Goal: Transaction & Acquisition: Obtain resource

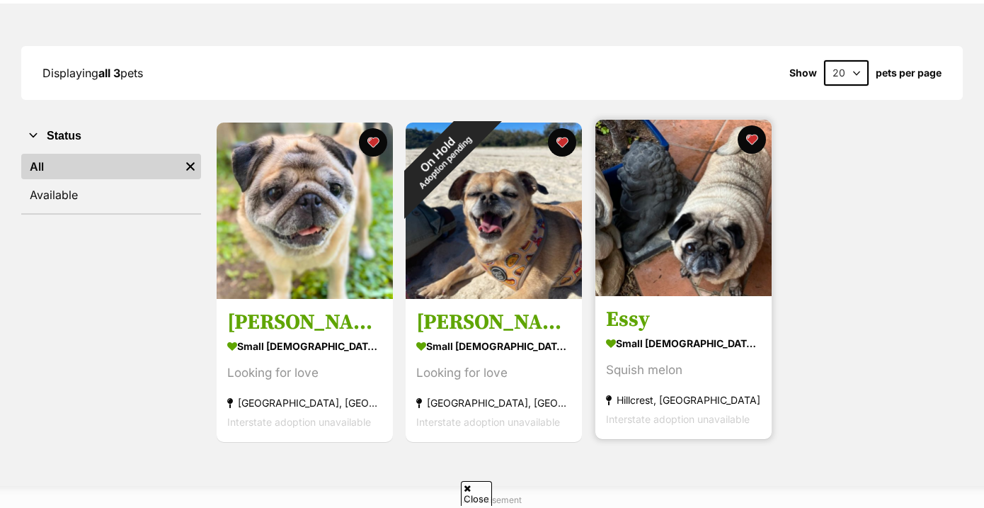
scroll to position [168, 0]
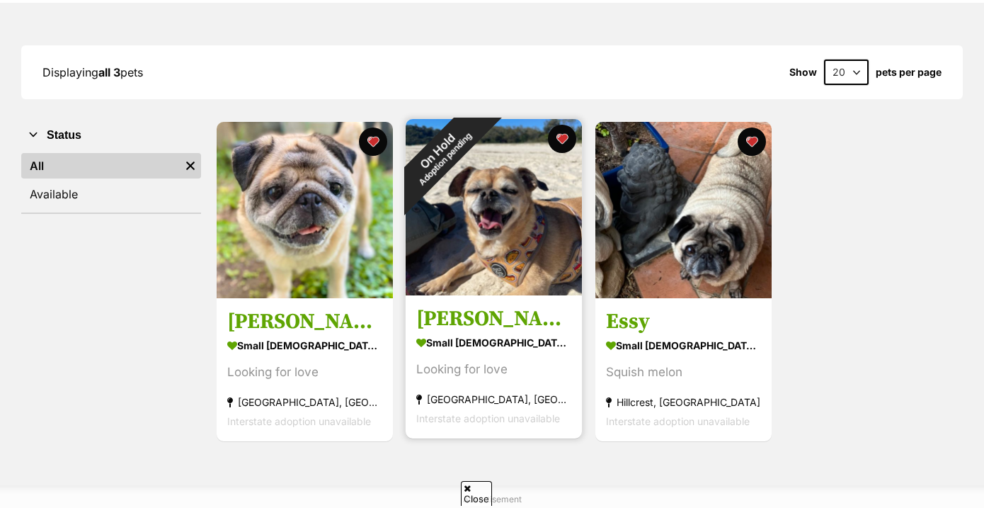
click at [476, 190] on div "On Hold Adoption pending" at bounding box center [441, 154] width 71 height 71
click at [563, 136] on button "favourite" at bounding box center [561, 138] width 31 height 31
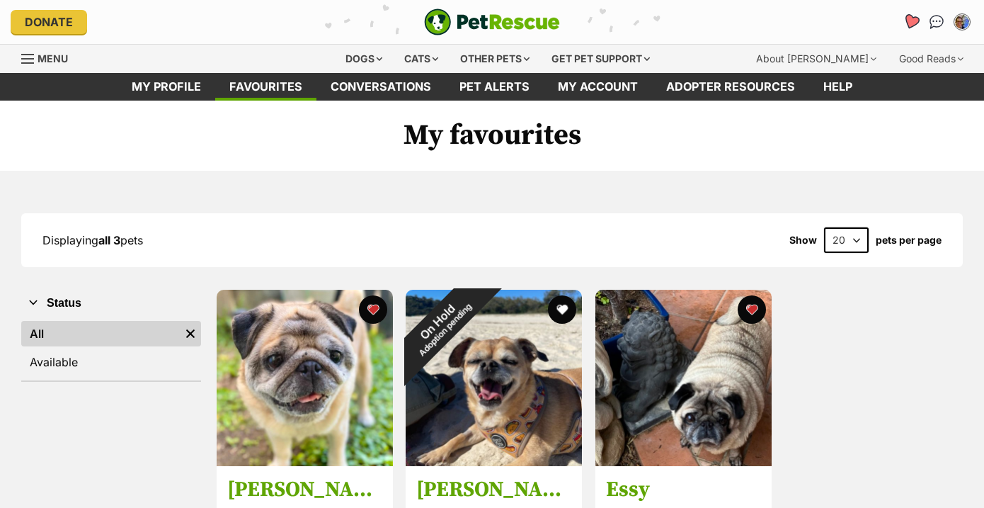
click at [910, 14] on icon "Favourites" at bounding box center [911, 22] width 19 height 18
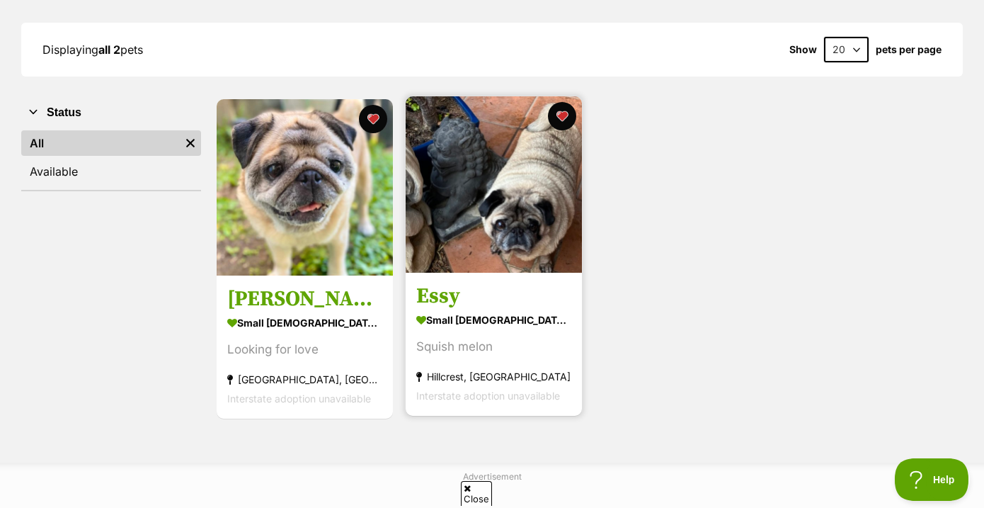
click at [508, 210] on img at bounding box center [494, 184] width 176 height 176
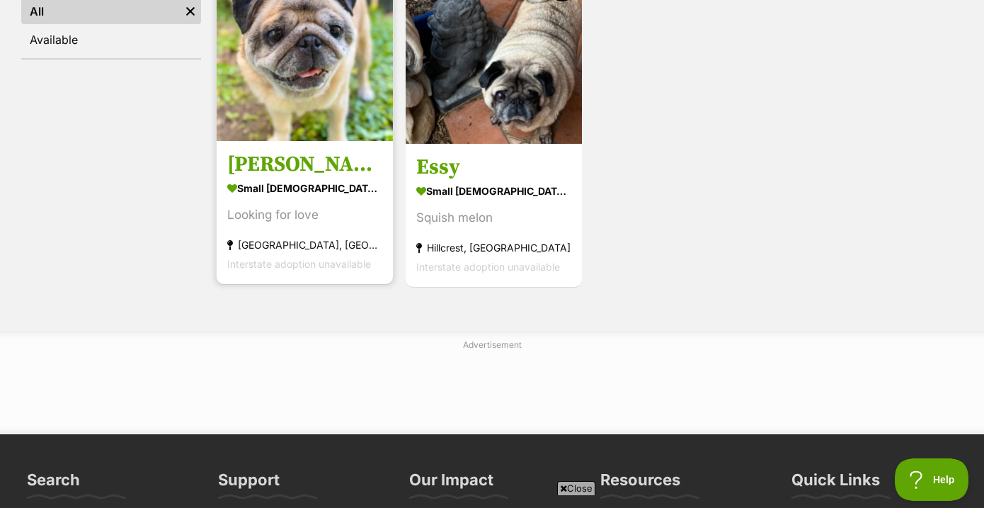
click at [301, 71] on img at bounding box center [305, 53] width 176 height 176
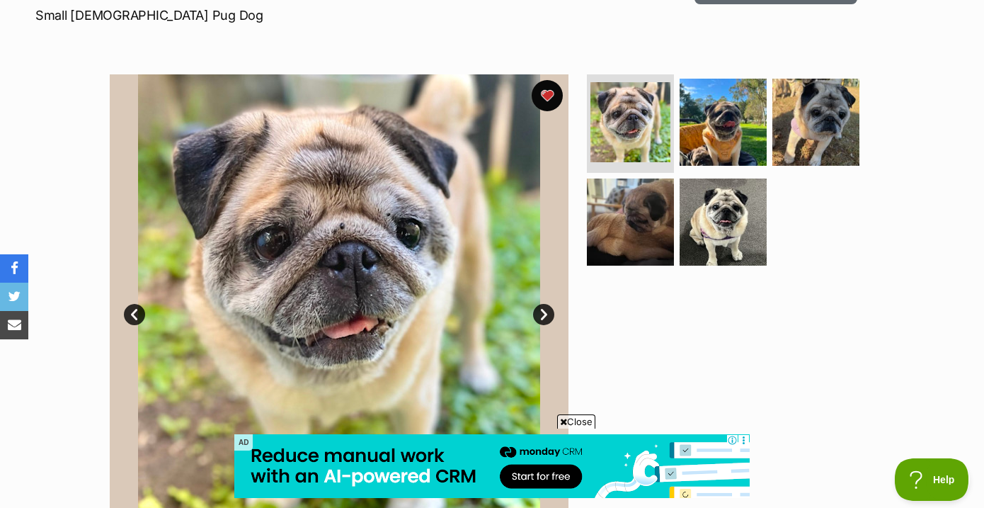
scroll to position [222, 0]
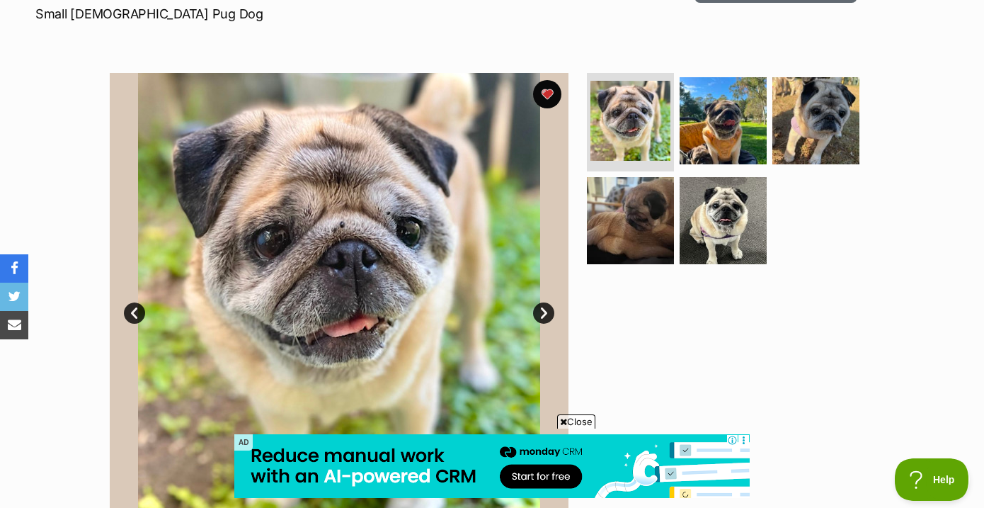
click at [572, 420] on span "Close" at bounding box center [576, 421] width 38 height 14
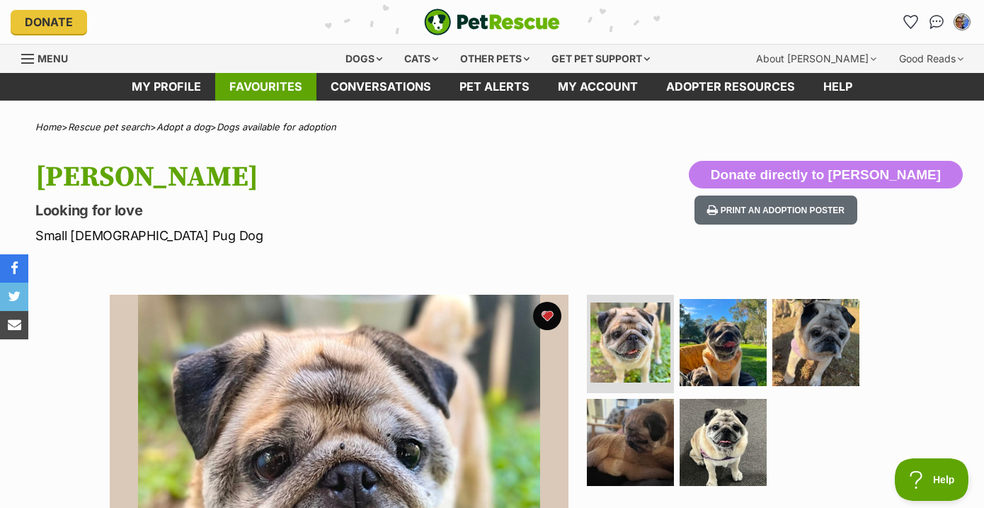
scroll to position [0, 0]
click at [347, 59] on div "Dogs" at bounding box center [364, 59] width 57 height 28
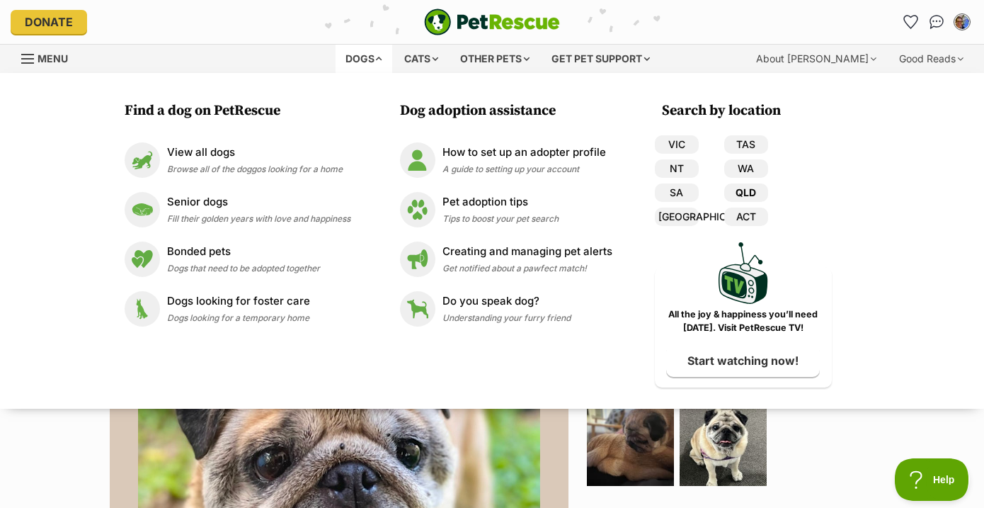
click at [746, 194] on link "QLD" at bounding box center [746, 192] width 44 height 18
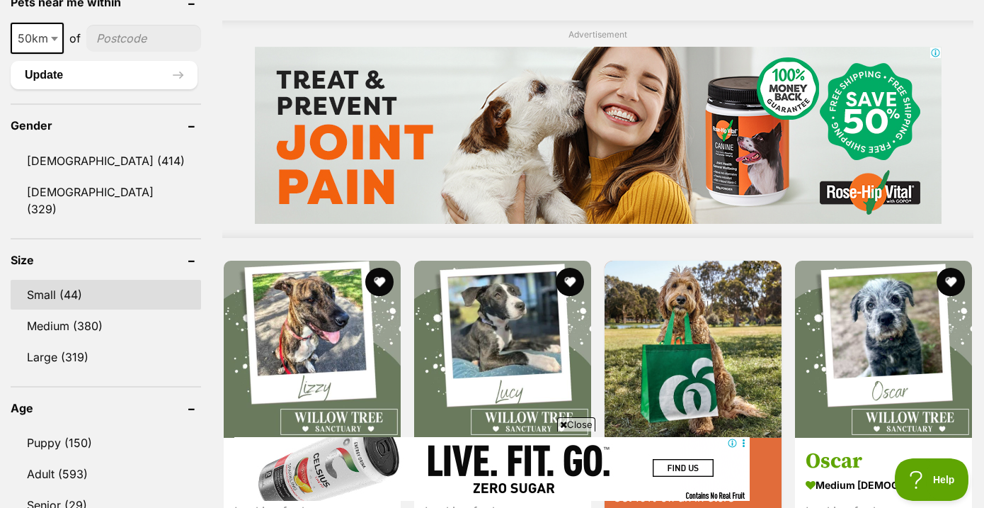
click at [83, 295] on link "Small (44)" at bounding box center [106, 295] width 190 height 30
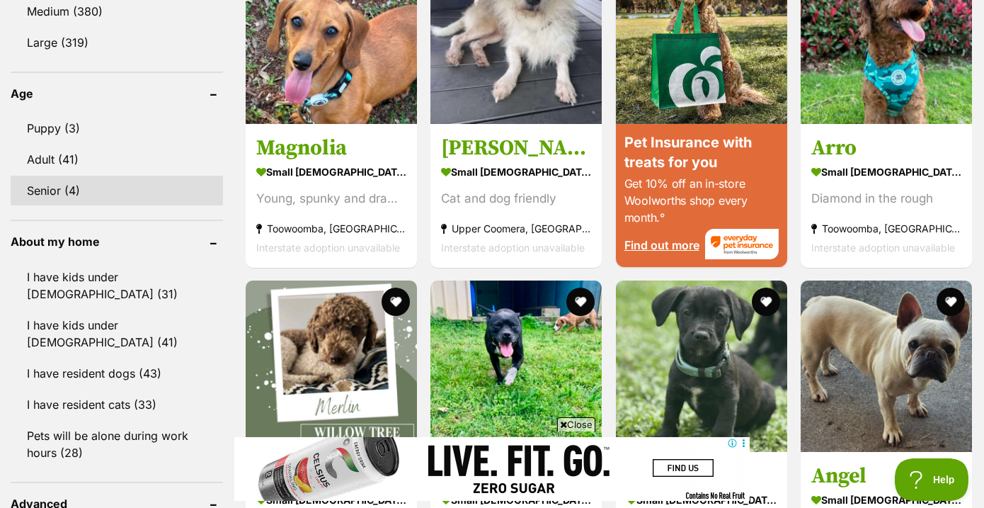
click at [63, 181] on link "Senior (4)" at bounding box center [117, 191] width 212 height 30
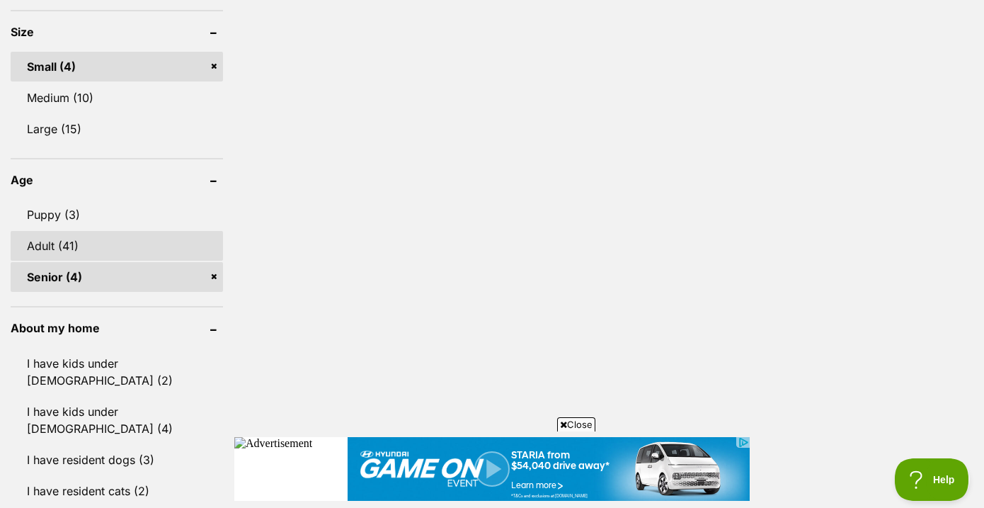
click at [86, 237] on link "Adult (41)" at bounding box center [117, 246] width 212 height 30
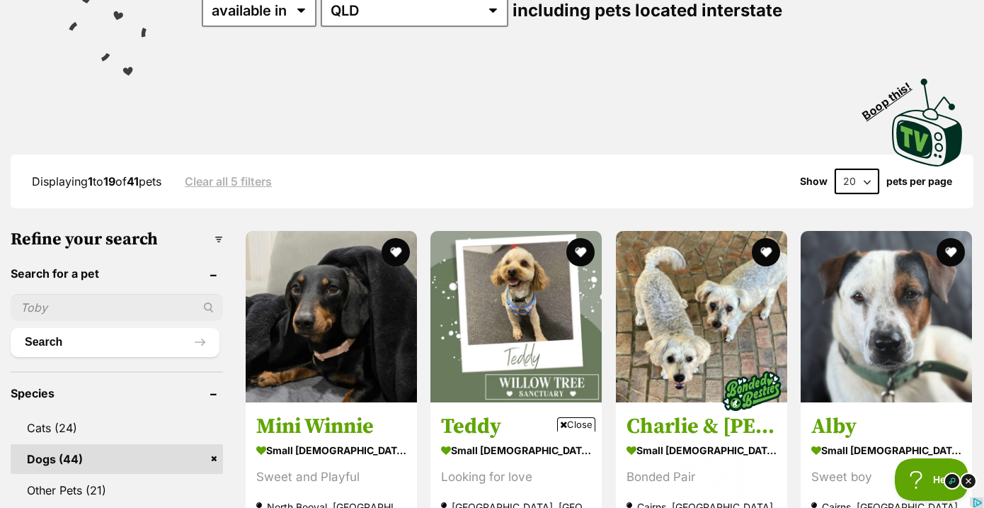
click at [866, 180] on select "20 40 60" at bounding box center [857, 180] width 45 height 25
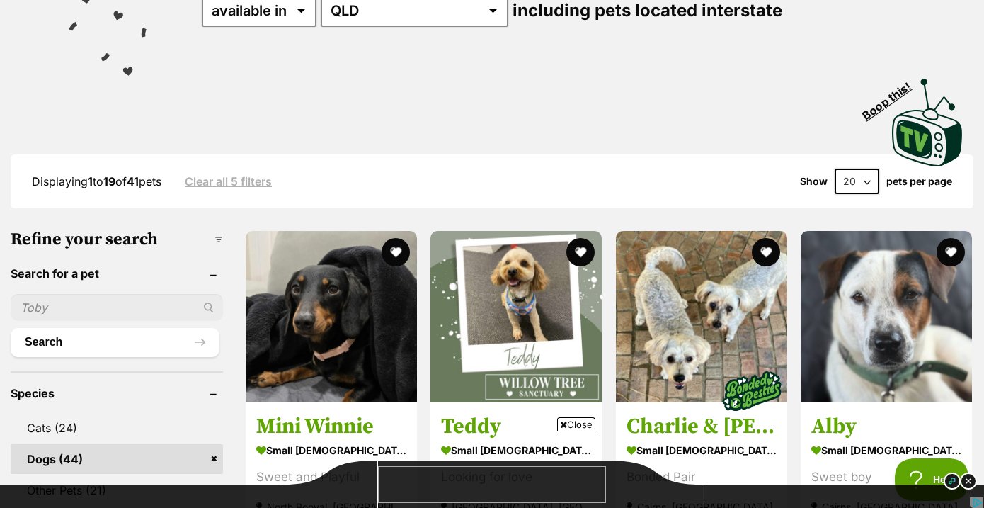
select select "60"
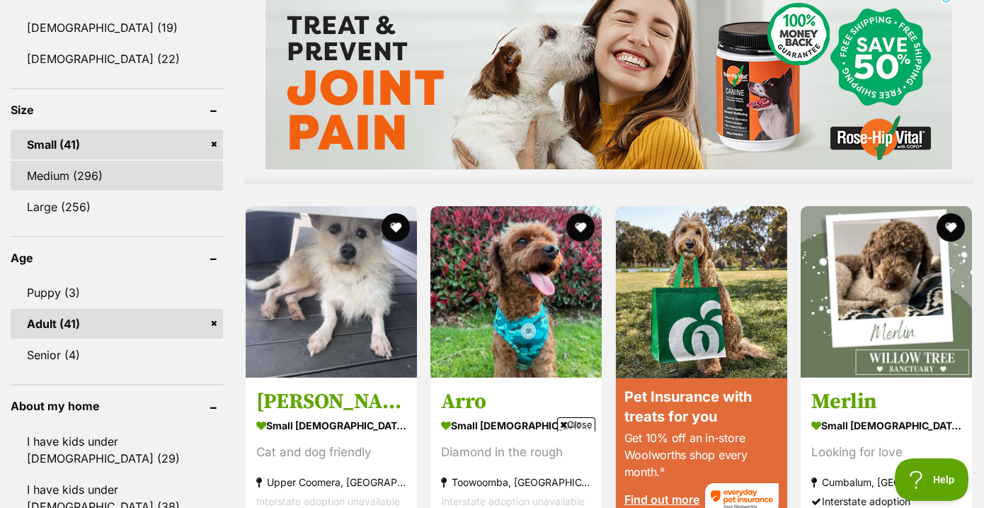
click at [111, 175] on link "Medium (296)" at bounding box center [117, 176] width 212 height 30
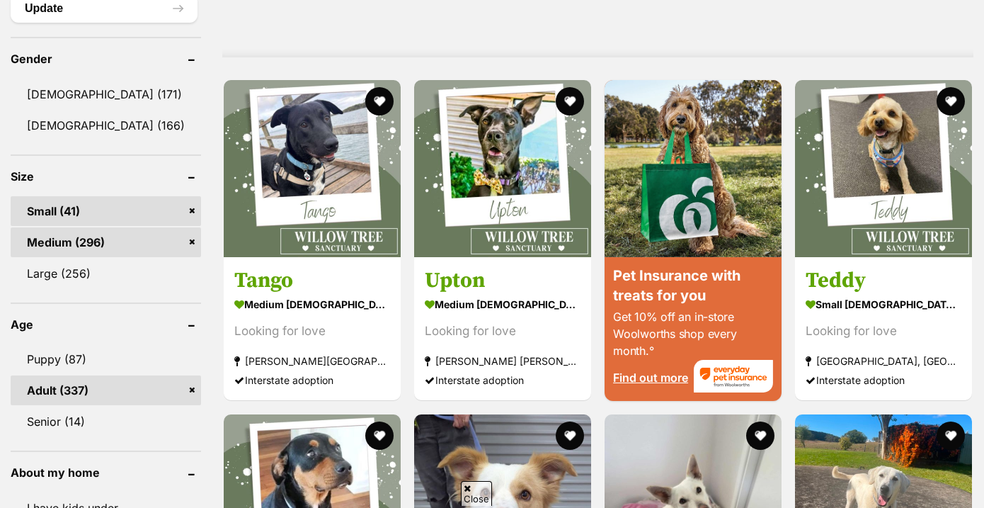
scroll to position [1220, 0]
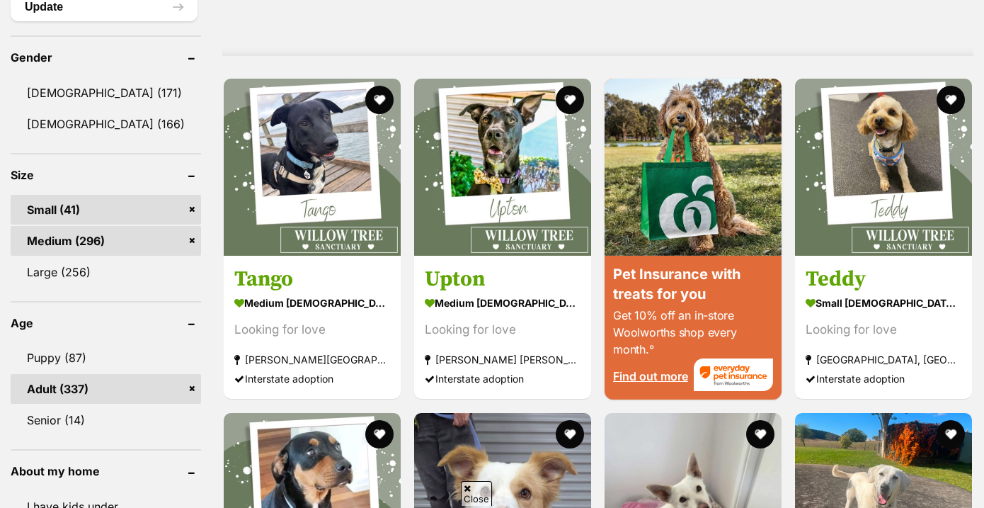
click at [150, 195] on link "Small (41)" at bounding box center [106, 210] width 190 height 30
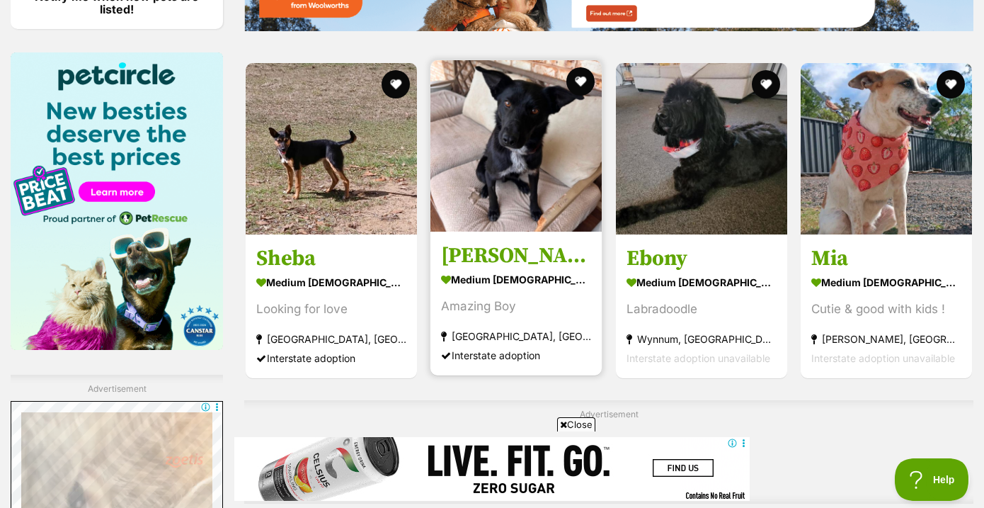
scroll to position [2105, 0]
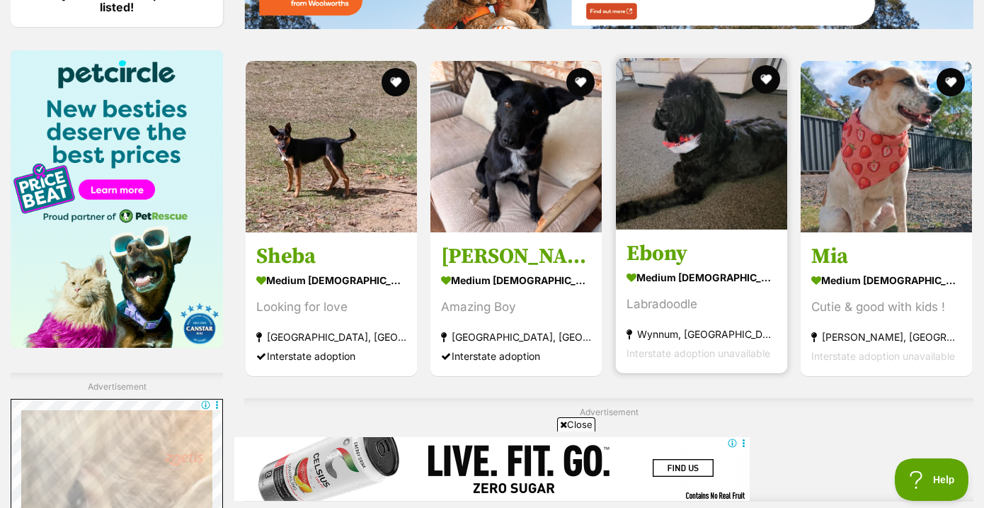
click at [686, 166] on img at bounding box center [701, 143] width 171 height 171
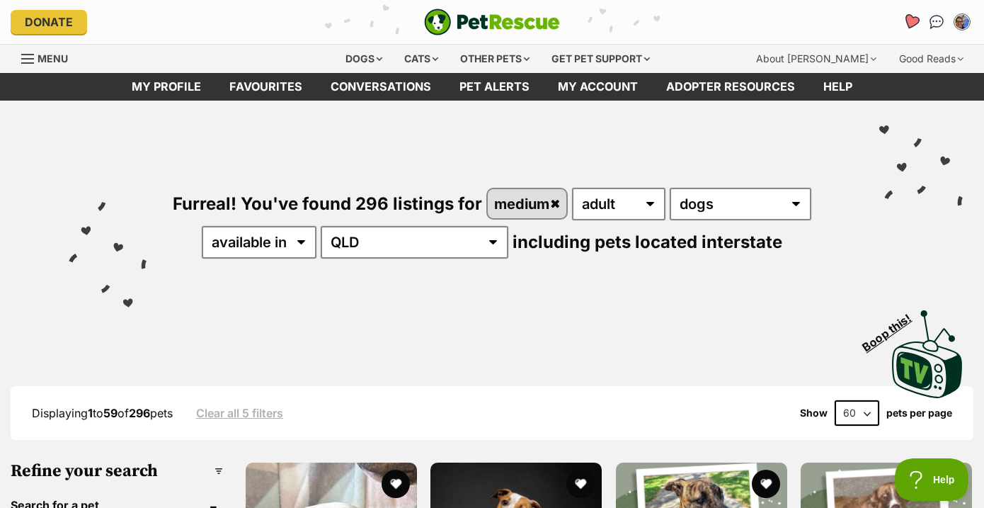
click at [912, 19] on icon "Favourites" at bounding box center [911, 21] width 17 height 16
